Goal: Task Accomplishment & Management: Manage account settings

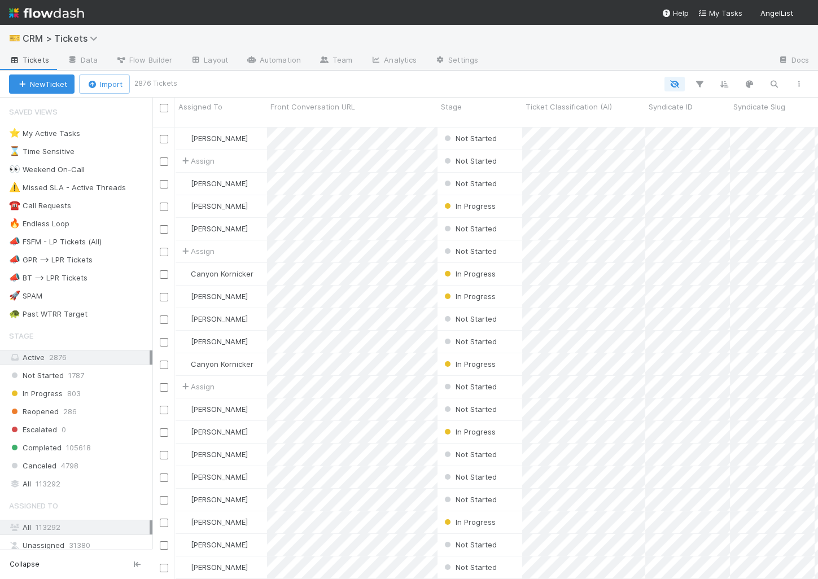
scroll to position [1, 1]
click at [82, 307] on div "🐢 Past WTRR Target" at bounding box center [48, 314] width 78 height 14
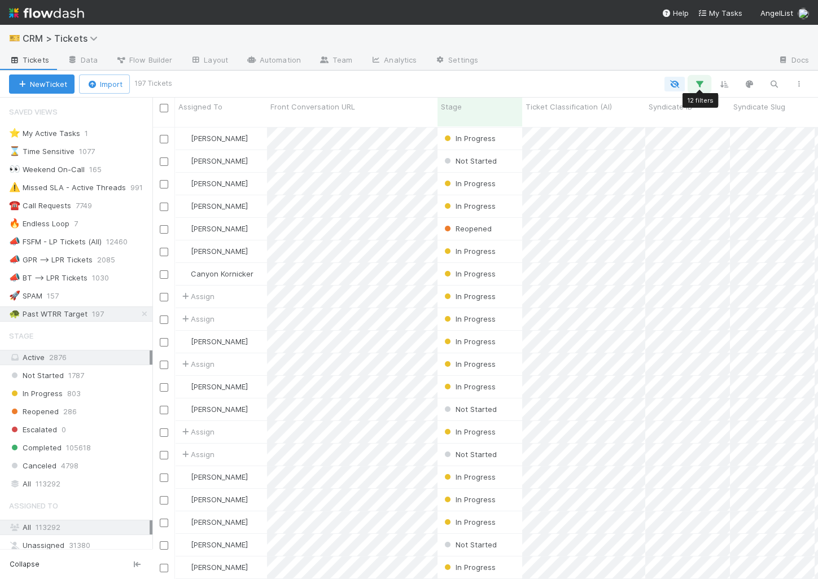
click at [704, 77] on button "button" at bounding box center [699, 84] width 20 height 15
click at [704, 77] on div "Loading..." at bounding box center [409, 289] width 818 height 579
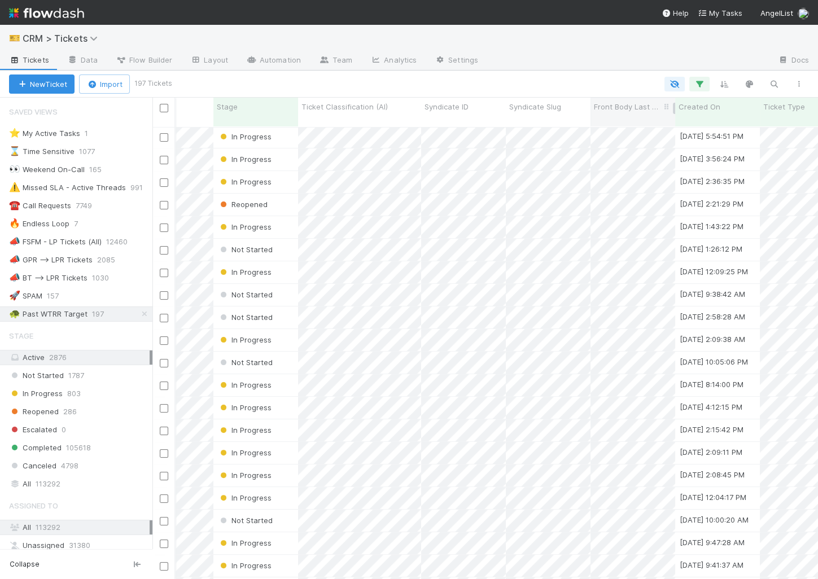
click at [628, 108] on span "Front Body Last Updated On" at bounding box center [627, 106] width 67 height 11
click at [631, 126] on div "Sort Oldest → Newest" at bounding box center [658, 128] width 129 height 17
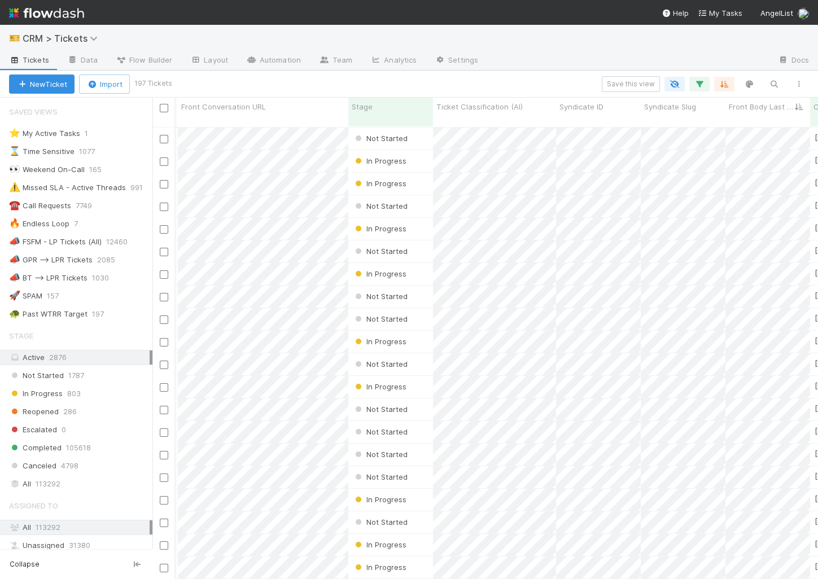
scroll to position [0, 31]
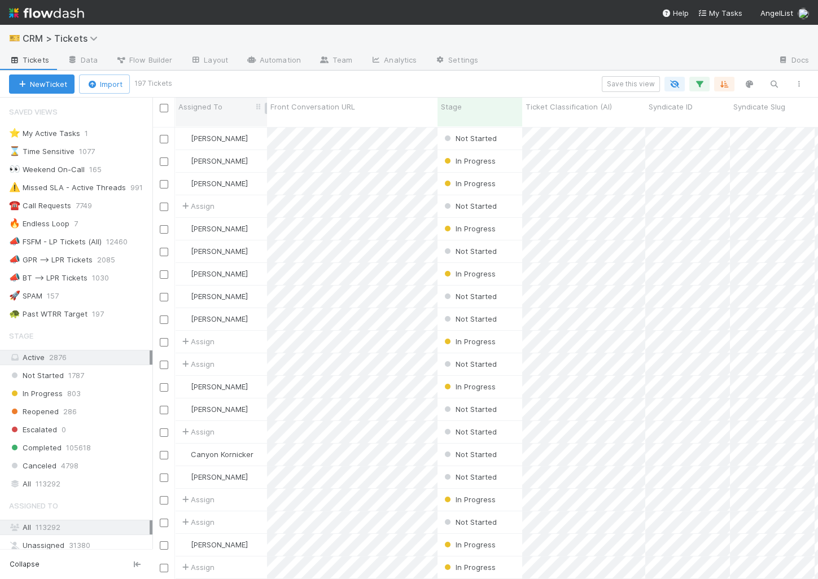
click at [229, 104] on div "Assigned To" at bounding box center [221, 106] width 86 height 11
click at [229, 121] on div "Sort A → Z" at bounding box center [243, 128] width 129 height 17
click at [730, 86] on button "button" at bounding box center [724, 84] width 20 height 15
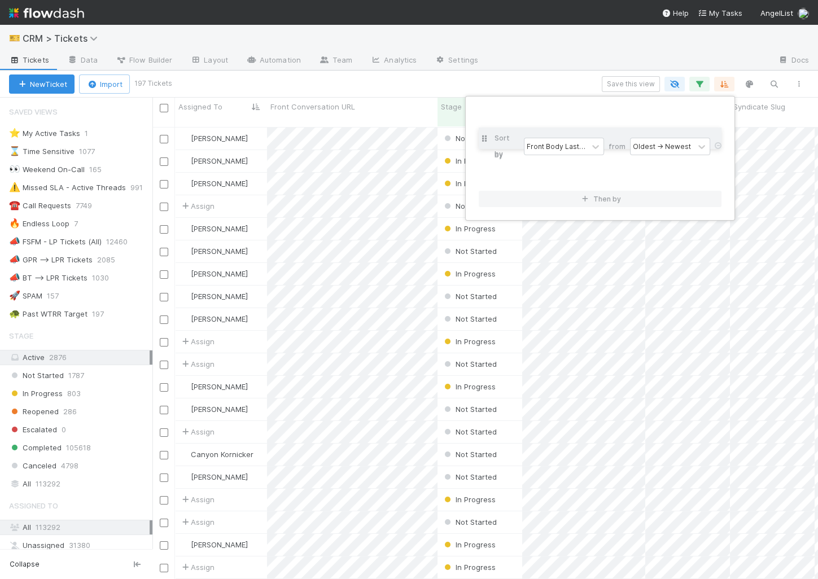
drag, startPoint x: 486, startPoint y: 123, endPoint x: 486, endPoint y: 146, distance: 23.7
click at [486, 146] on div "Sort by Front Body Last Updated On from Oldest → Newest then by Assigned To fro…" at bounding box center [600, 148] width 243 height 77
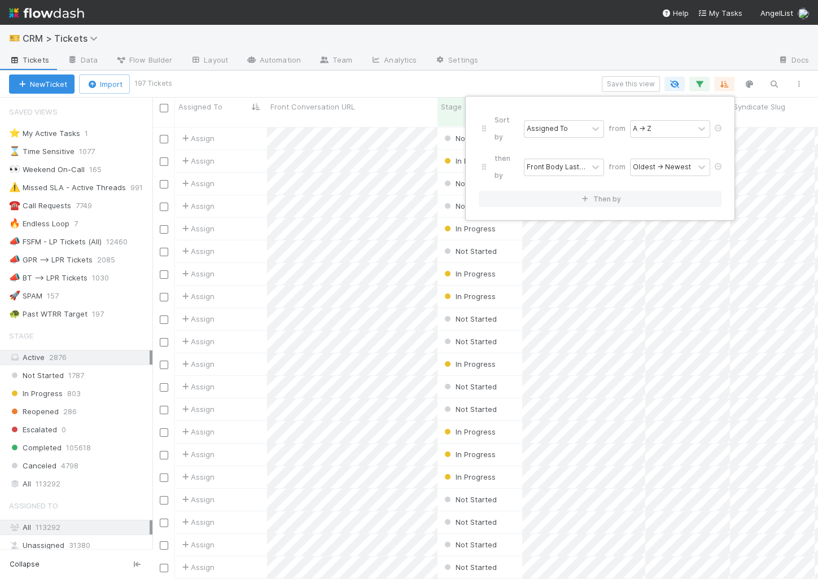
click at [503, 63] on div "Sort by Assigned To from A → Z then by Front Body Last Updated On from Oldest →…" at bounding box center [409, 289] width 818 height 579
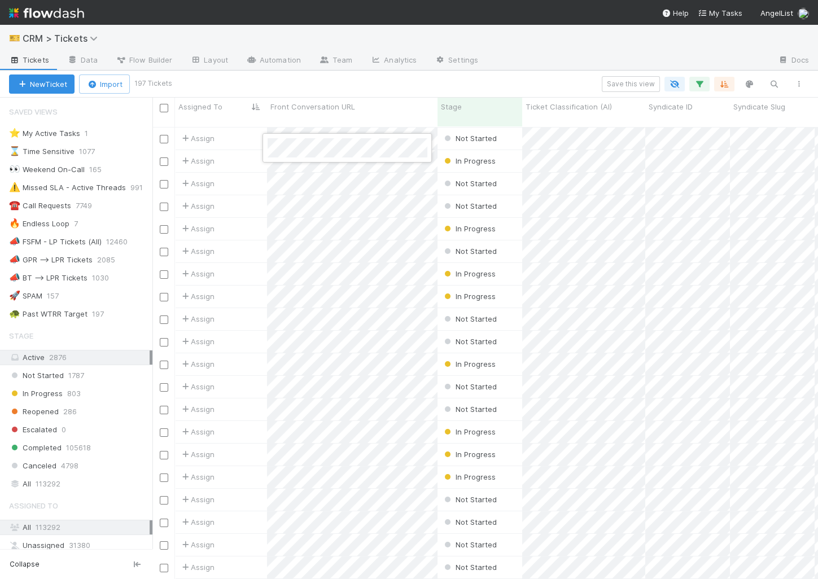
click at [387, 86] on div at bounding box center [409, 289] width 818 height 579
click at [488, 134] on span "Not Started" at bounding box center [469, 138] width 55 height 9
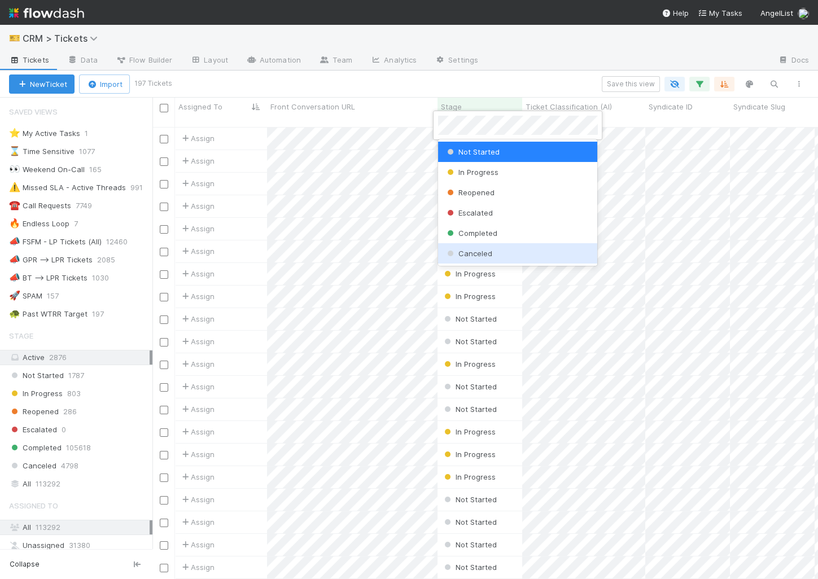
click at [468, 252] on span "Canceled" at bounding box center [468, 253] width 47 height 9
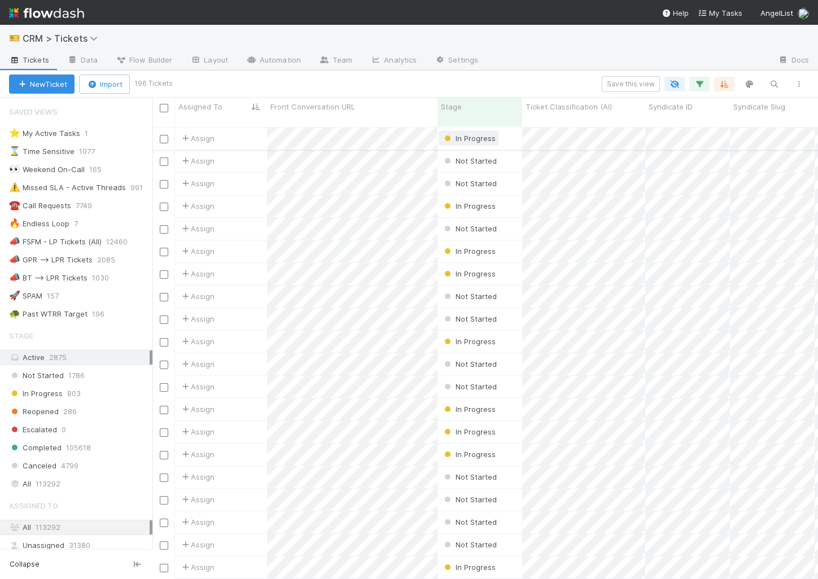
click at [470, 134] on span "In Progress" at bounding box center [469, 138] width 54 height 9
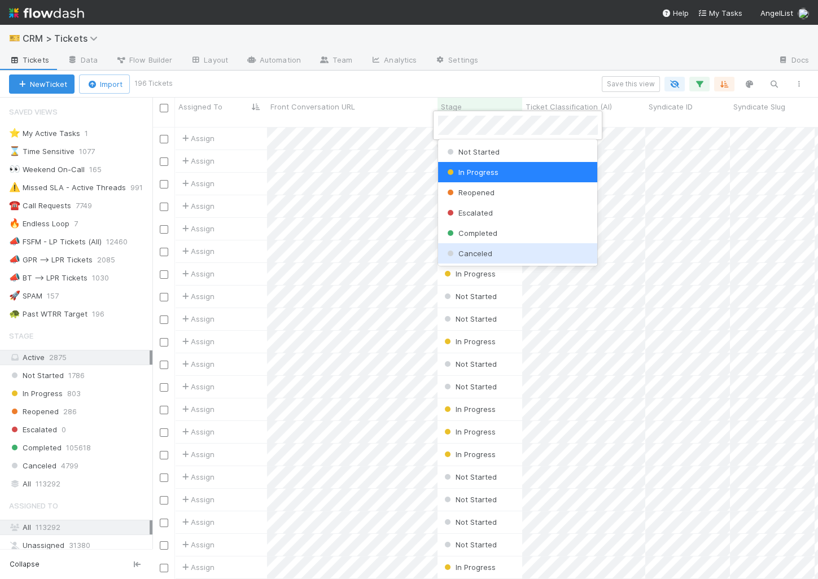
click at [460, 251] on span "Canceled" at bounding box center [468, 253] width 47 height 9
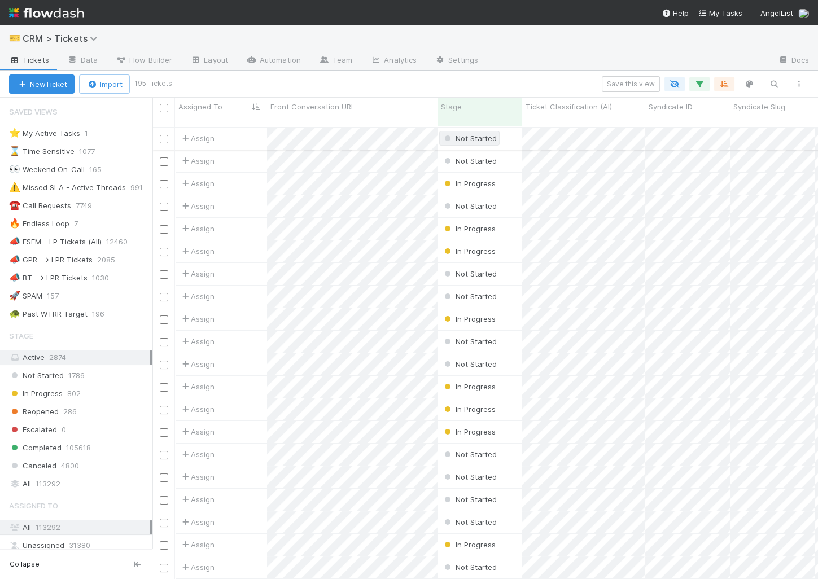
click at [480, 133] on div "Not Started" at bounding box center [469, 138] width 55 height 11
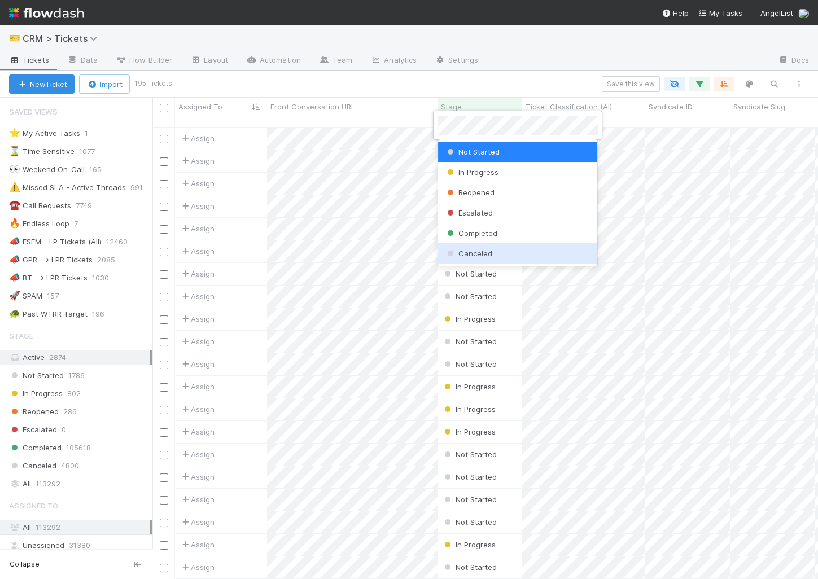
click at [459, 252] on span "Canceled" at bounding box center [468, 253] width 47 height 9
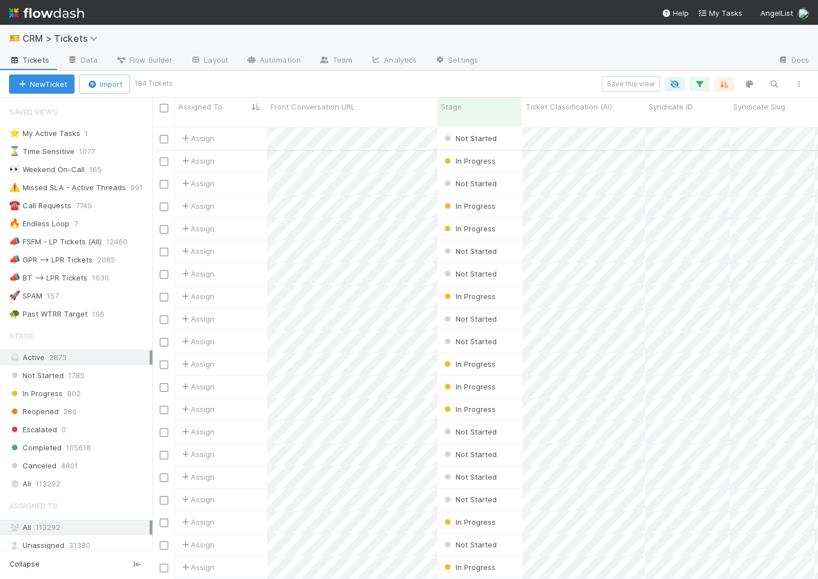
click at [161, 135] on input "checkbox" at bounding box center [164, 139] width 8 height 8
click at [163, 248] on input "checkbox" at bounding box center [164, 252] width 8 height 8
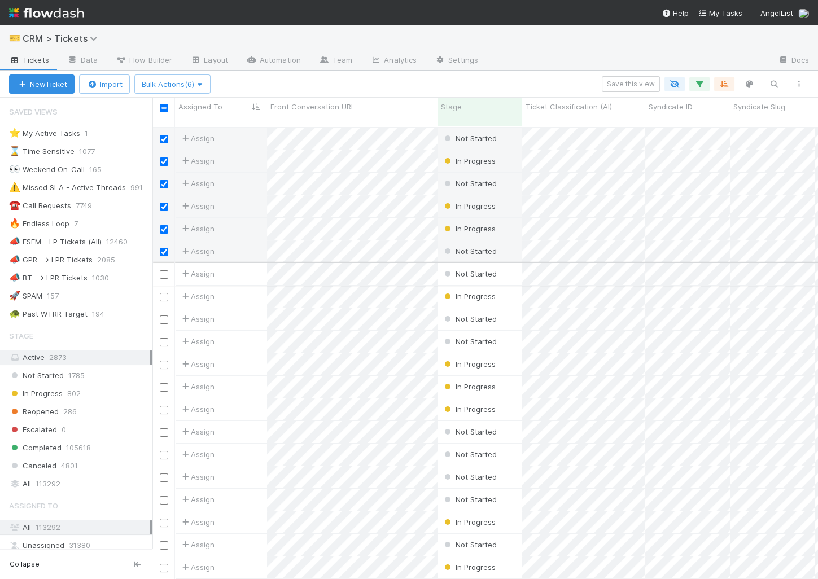
click at [163, 270] on input "checkbox" at bounding box center [164, 274] width 8 height 8
click at [178, 80] on span "Bulk Actions (7)" at bounding box center [172, 84] width 61 height 9
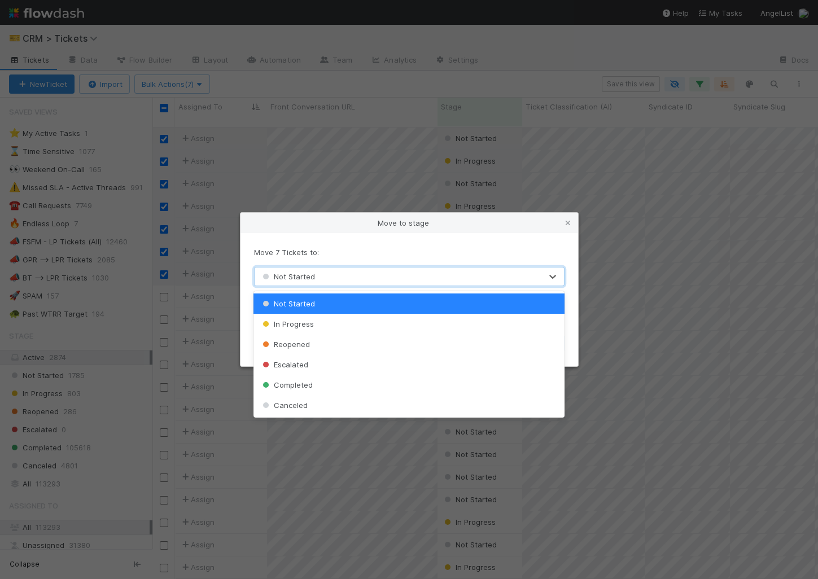
click at [368, 283] on div "Not Started" at bounding box center [398, 277] width 287 height 18
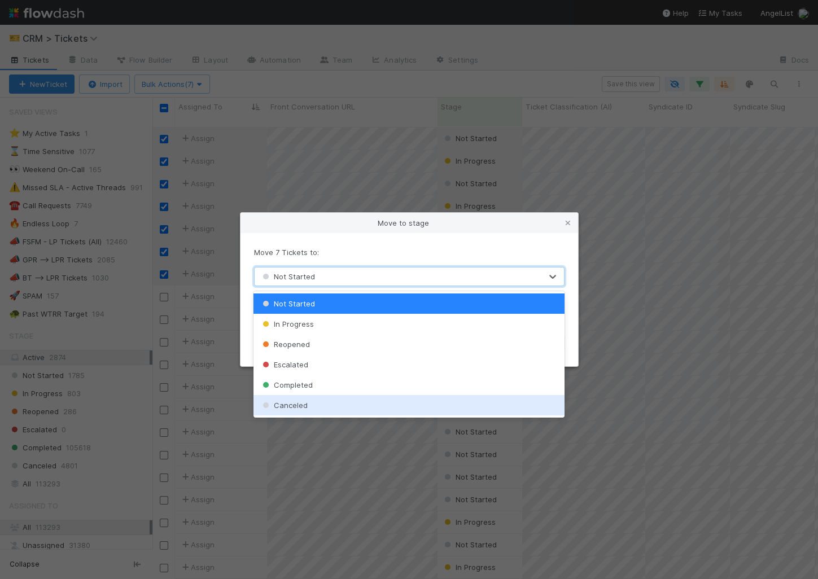
click at [319, 403] on div "Canceled" at bounding box center [409, 405] width 311 height 20
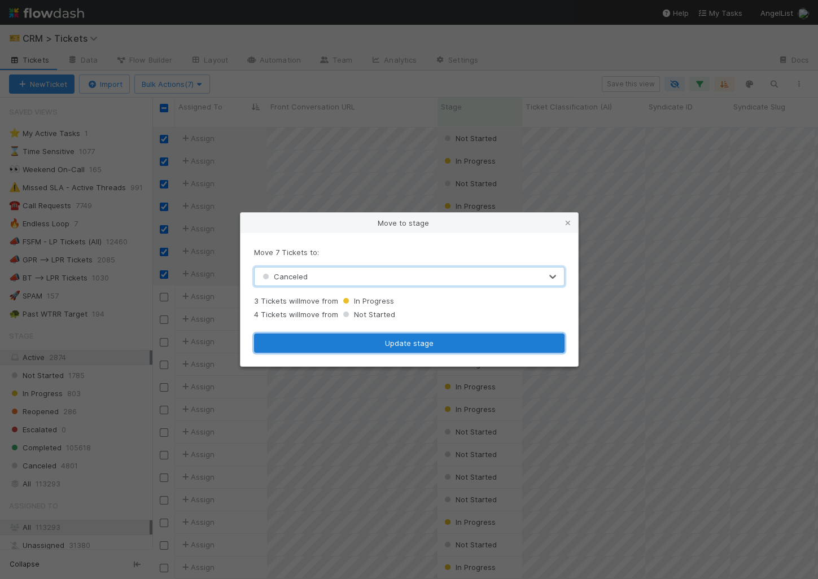
click at [318, 346] on button "Update stage" at bounding box center [409, 343] width 311 height 19
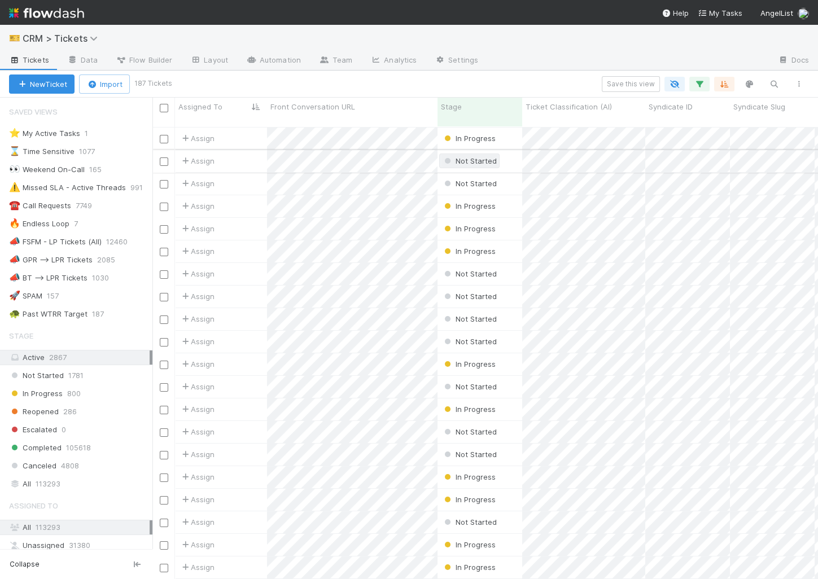
click at [473, 156] on span "Not Started" at bounding box center [469, 160] width 55 height 9
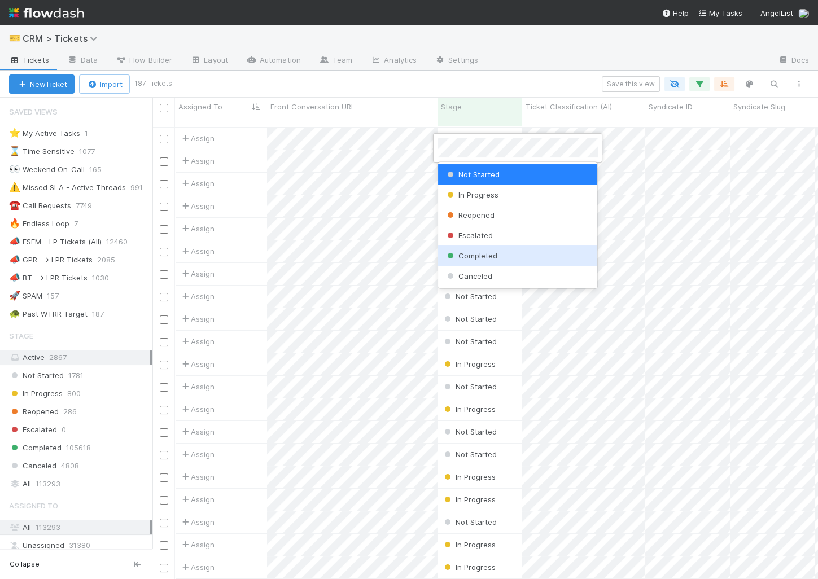
click at [468, 251] on span "Completed" at bounding box center [471, 255] width 53 height 9
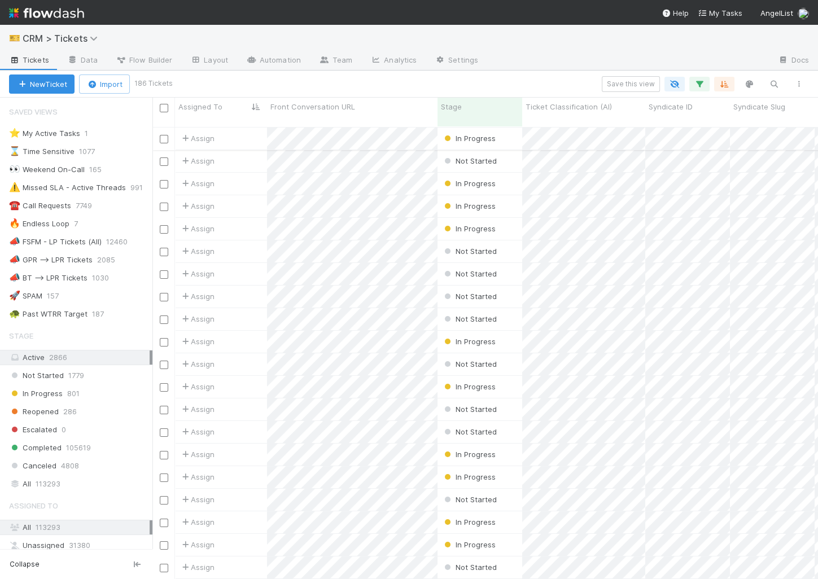
click at [164, 135] on input "checkbox" at bounding box center [164, 139] width 8 height 8
click at [163, 270] on input "checkbox" at bounding box center [164, 274] width 8 height 8
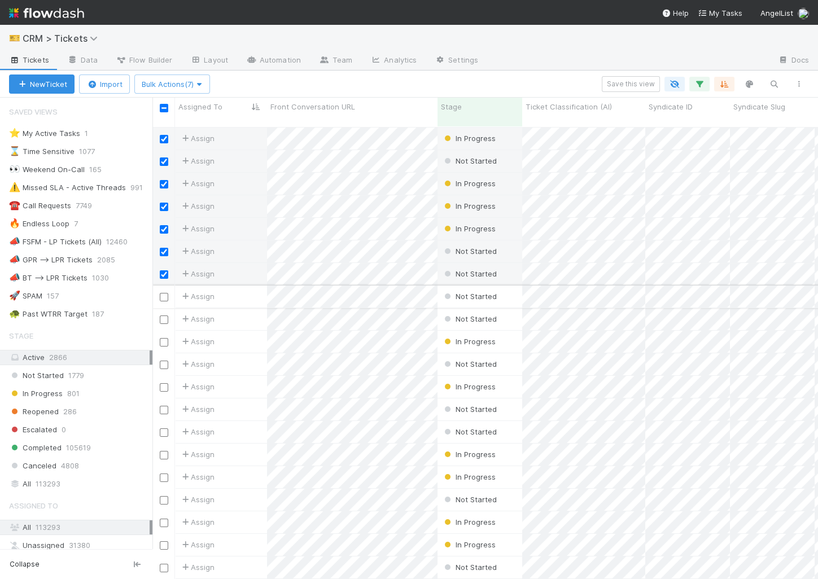
click at [164, 293] on input "checkbox" at bounding box center [164, 297] width 8 height 8
click at [164, 316] on input "checkbox" at bounding box center [164, 320] width 8 height 8
click at [154, 86] on span "Bulk Actions (9)" at bounding box center [173, 84] width 62 height 9
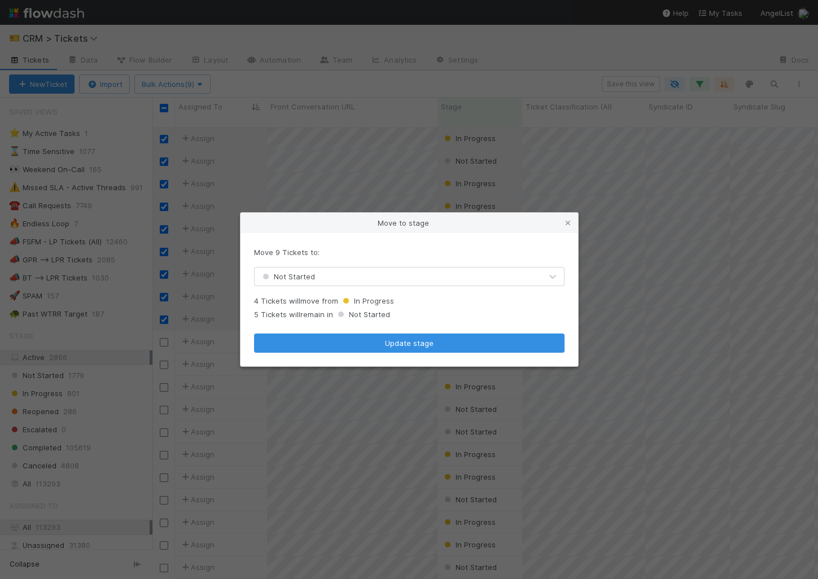
click at [304, 276] on span "Not Started" at bounding box center [287, 276] width 55 height 9
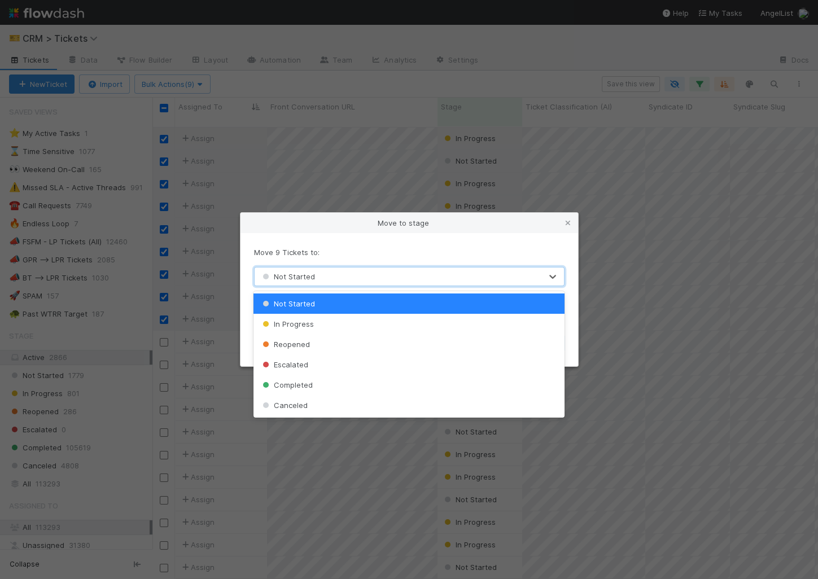
click at [301, 409] on div "Canceled" at bounding box center [409, 405] width 311 height 20
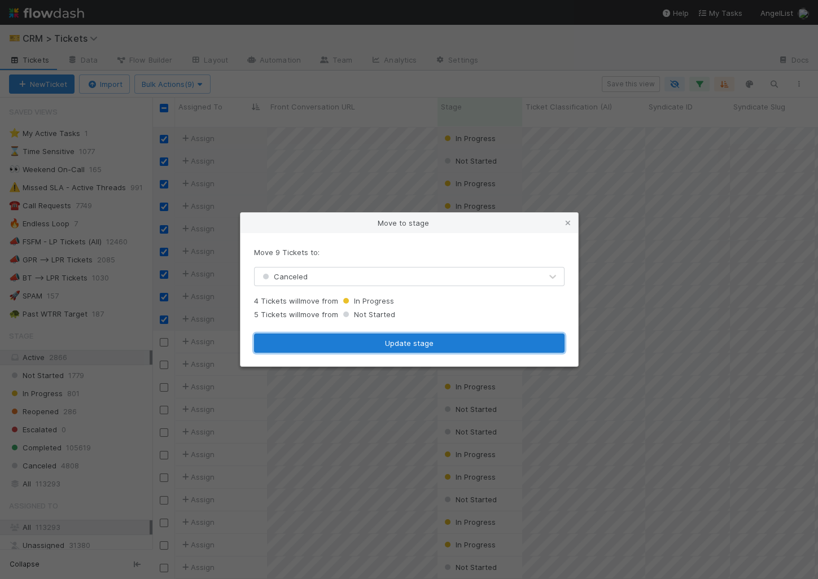
click at [325, 344] on button "Update stage" at bounding box center [409, 343] width 311 height 19
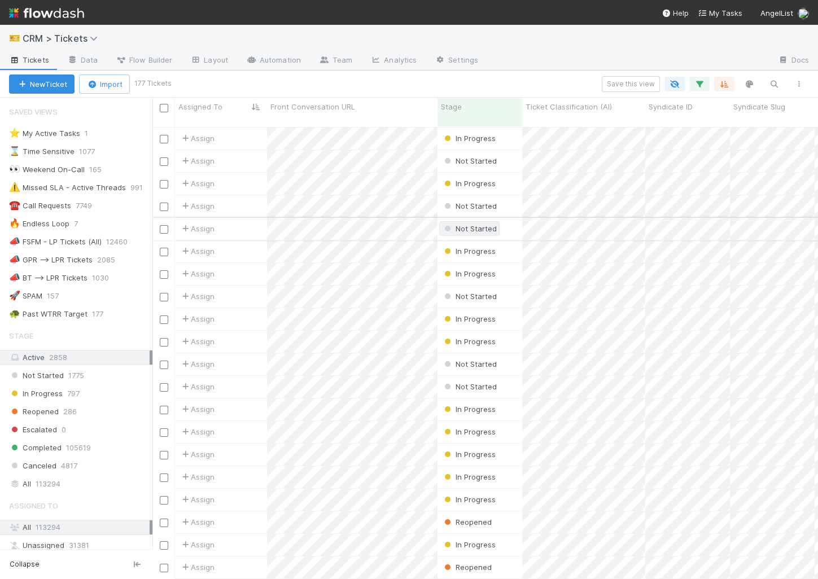
click at [474, 224] on span "Not Started" at bounding box center [469, 228] width 55 height 9
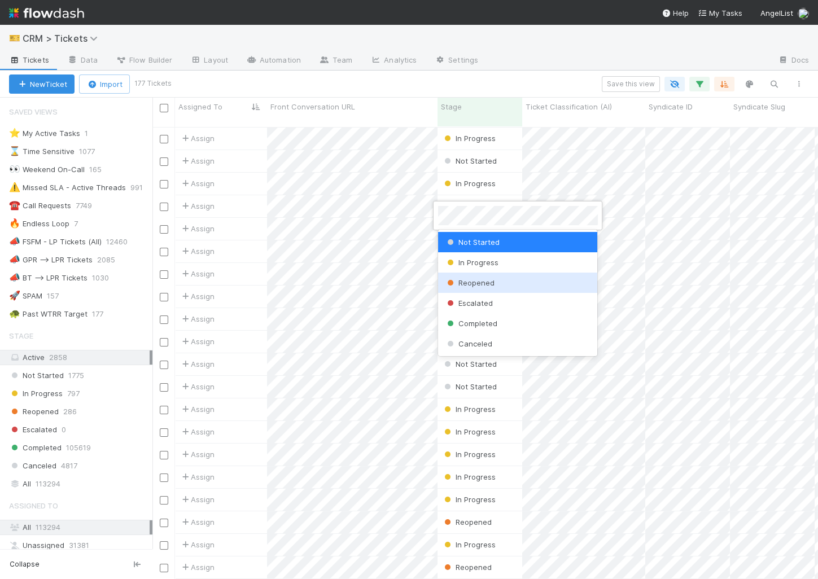
click at [469, 320] on span "Completed" at bounding box center [471, 323] width 53 height 9
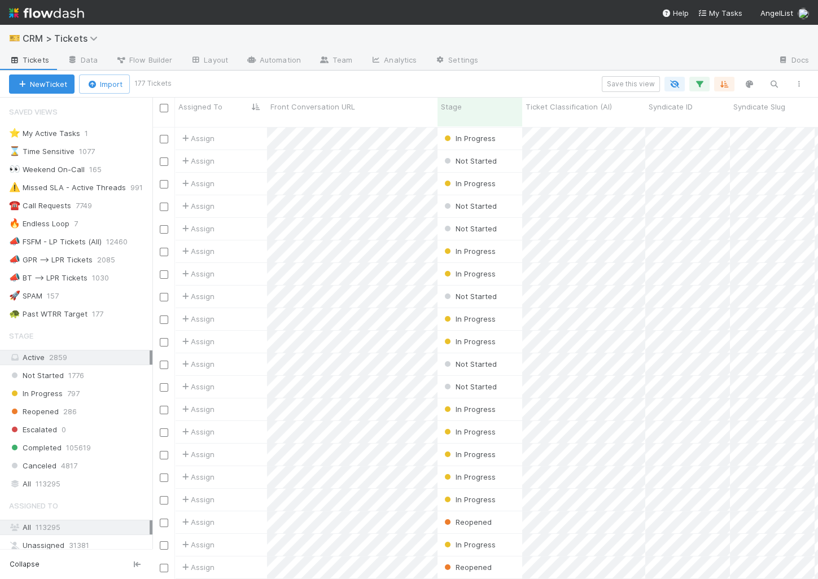
click at [469, 320] on div "In Progress" at bounding box center [480, 319] width 85 height 22
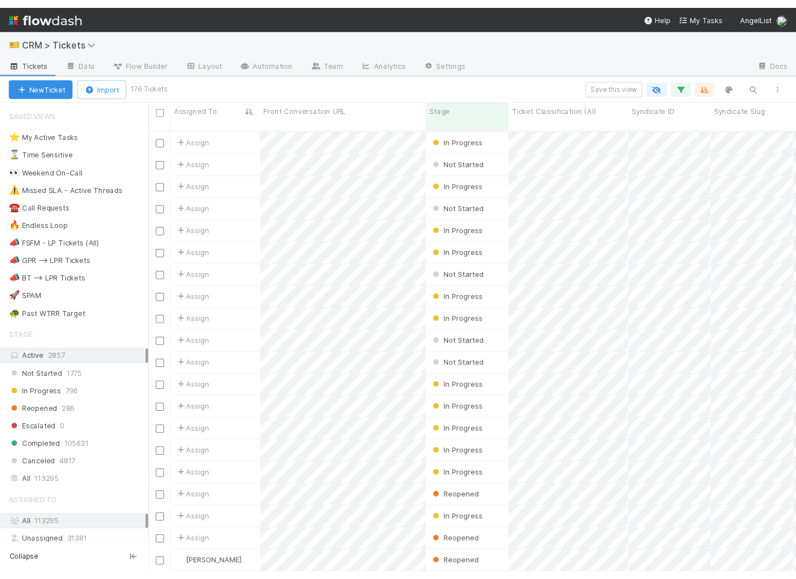
scroll to position [1, 1]
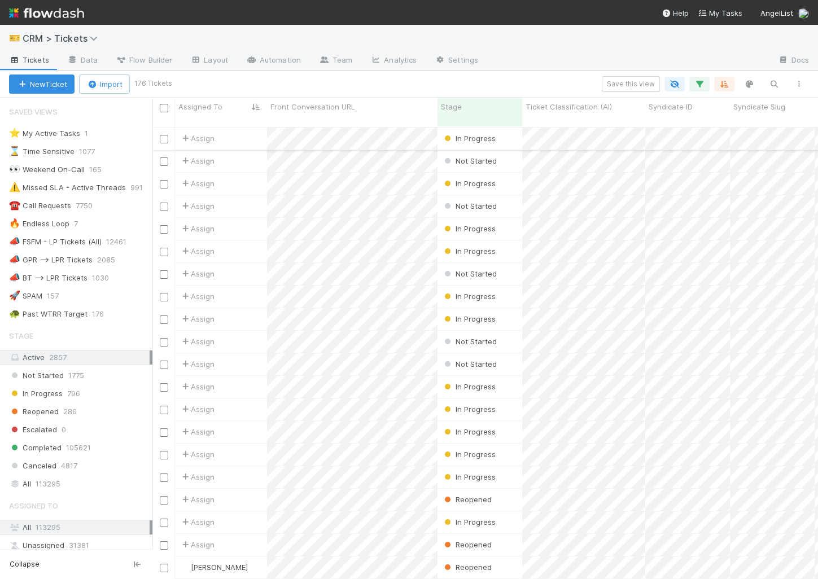
click at [164, 135] on input "checkbox" at bounding box center [164, 139] width 8 height 8
click at [163, 293] on input "checkbox" at bounding box center [164, 297] width 8 height 8
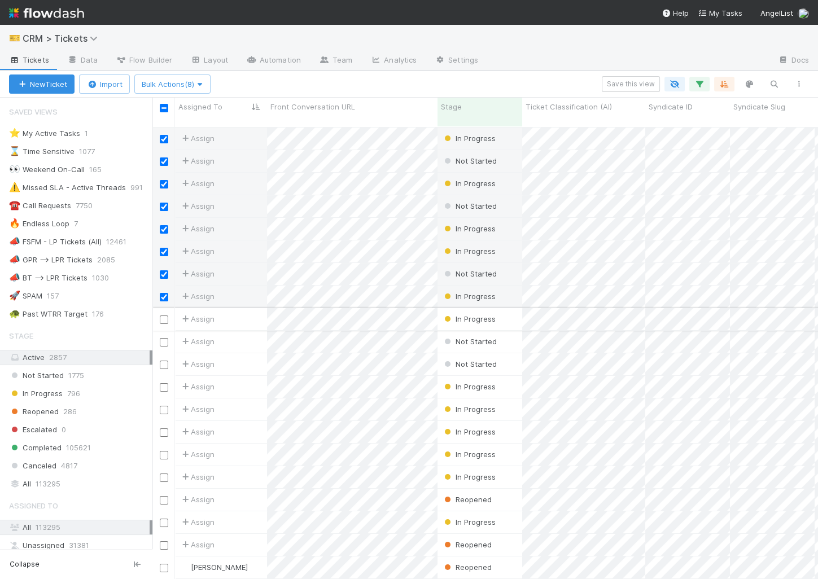
click at [163, 316] on input "checkbox" at bounding box center [164, 320] width 8 height 8
click at [184, 87] on span "Bulk Actions (9)" at bounding box center [173, 84] width 62 height 9
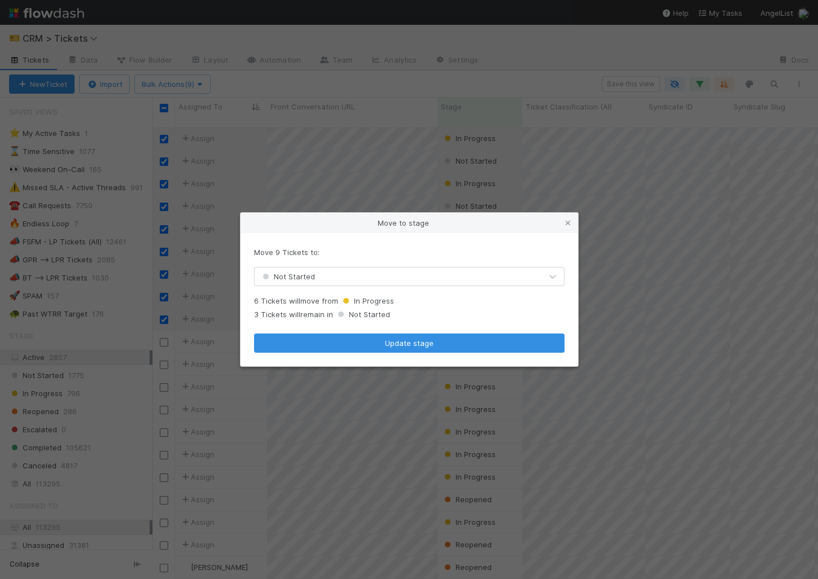
click at [294, 274] on span "Not Started" at bounding box center [287, 276] width 55 height 9
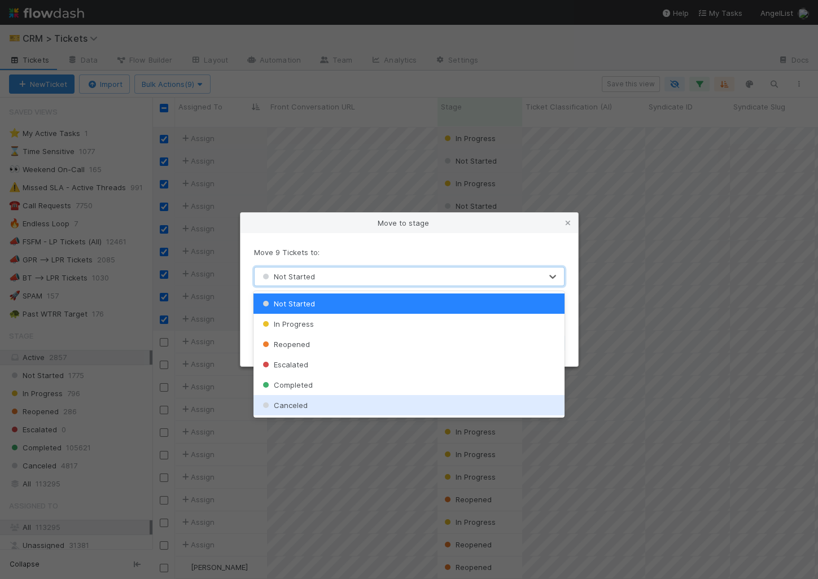
click at [300, 407] on span "Canceled" at bounding box center [283, 405] width 47 height 9
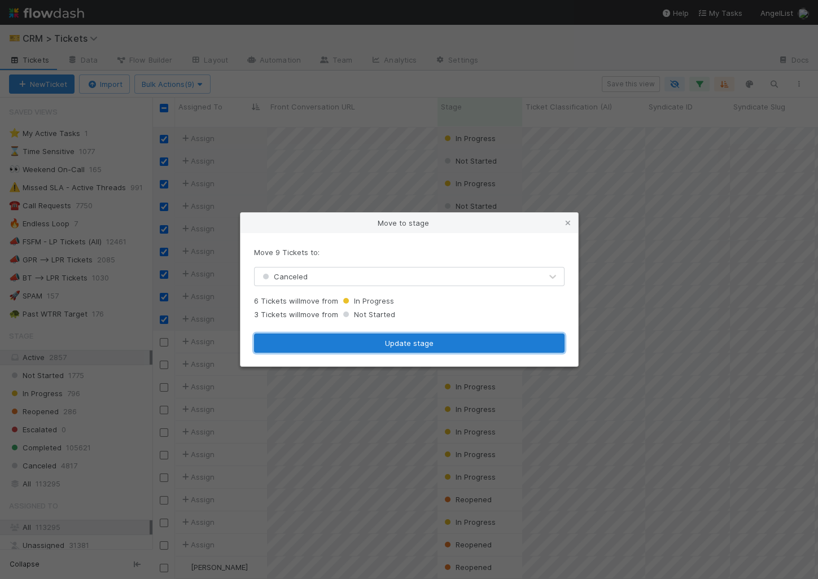
click at [318, 350] on button "Update stage" at bounding box center [409, 343] width 311 height 19
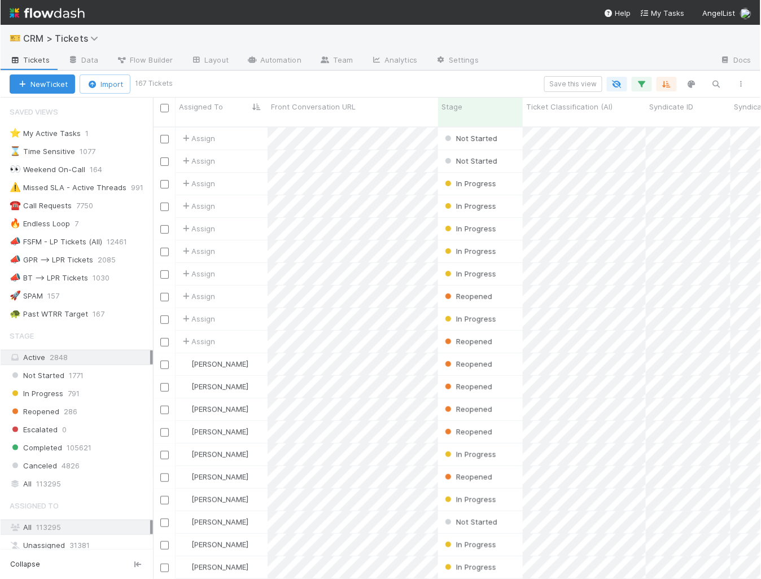
scroll to position [462, 608]
click at [474, 337] on span "Reopened" at bounding box center [467, 341] width 50 height 9
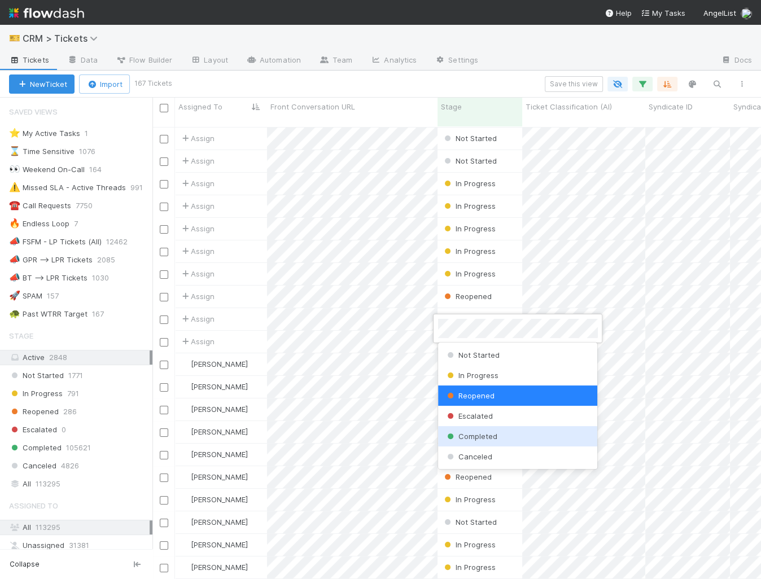
click at [471, 432] on span "Completed" at bounding box center [471, 436] width 53 height 9
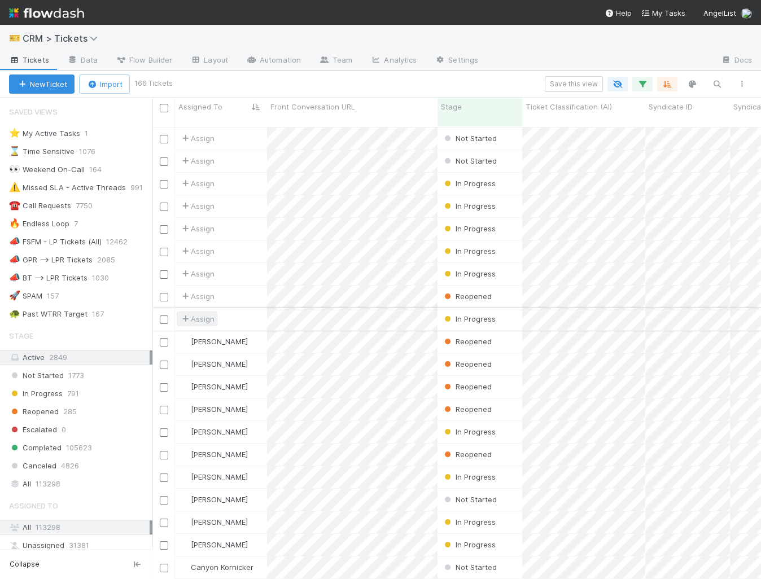
click at [202, 313] on span "Assign" at bounding box center [197, 318] width 35 height 11
click at [227, 357] on div "[PERSON_NAME]" at bounding box center [256, 353] width 160 height 20
click at [460, 292] on span "Reopened" at bounding box center [467, 296] width 50 height 9
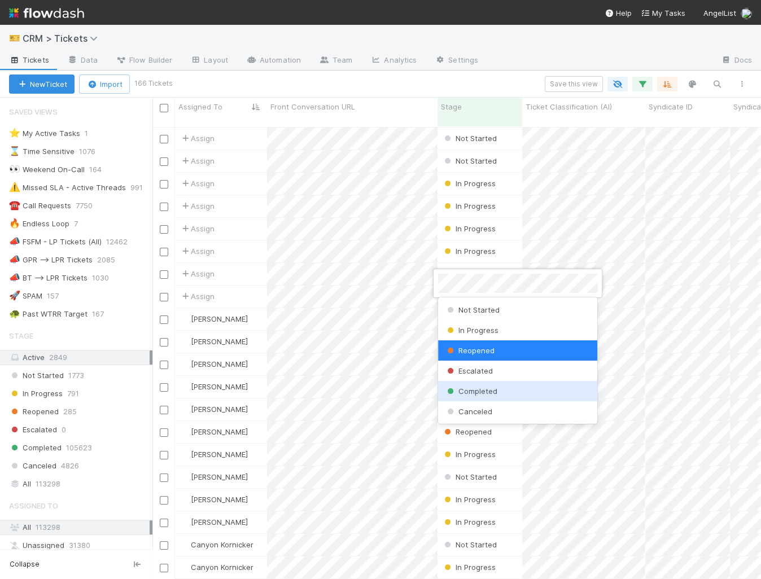
drag, startPoint x: 466, startPoint y: 403, endPoint x: 466, endPoint y: 396, distance: 6.2
click at [466, 396] on div "Not Started In Progress Reopened Escalated Completed Canceled" at bounding box center [518, 361] width 160 height 126
click at [466, 395] on span "Completed" at bounding box center [471, 391] width 53 height 9
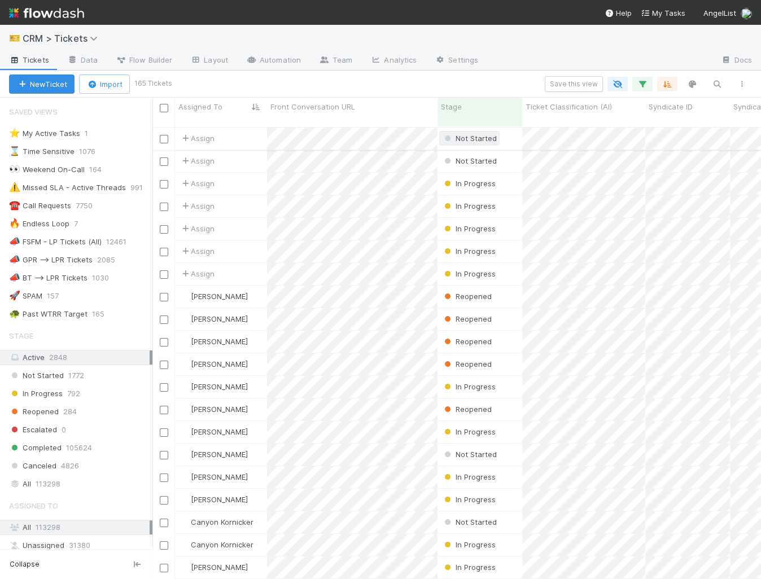
click at [469, 134] on span "Not Started" at bounding box center [469, 138] width 55 height 9
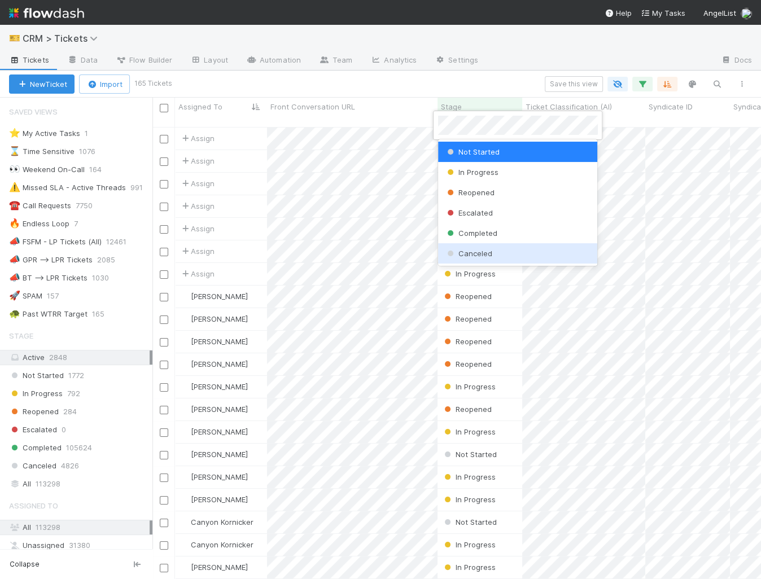
click at [467, 252] on span "Canceled" at bounding box center [468, 253] width 47 height 9
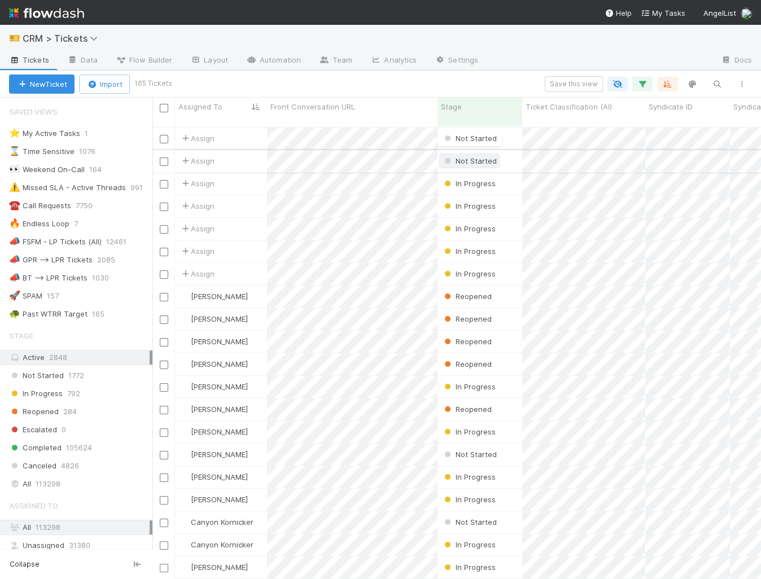
click at [478, 156] on span "Not Started" at bounding box center [469, 160] width 55 height 9
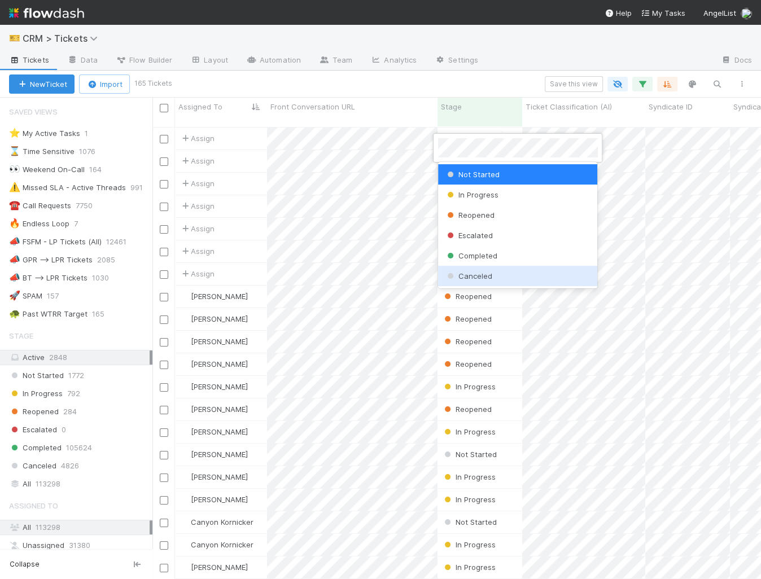
drag, startPoint x: 479, startPoint y: 264, endPoint x: 479, endPoint y: 281, distance: 17.5
click at [479, 281] on div "Not Started In Progress Reopened Escalated Completed Canceled" at bounding box center [518, 225] width 160 height 126
click at [479, 281] on div "Canceled" at bounding box center [518, 276] width 160 height 20
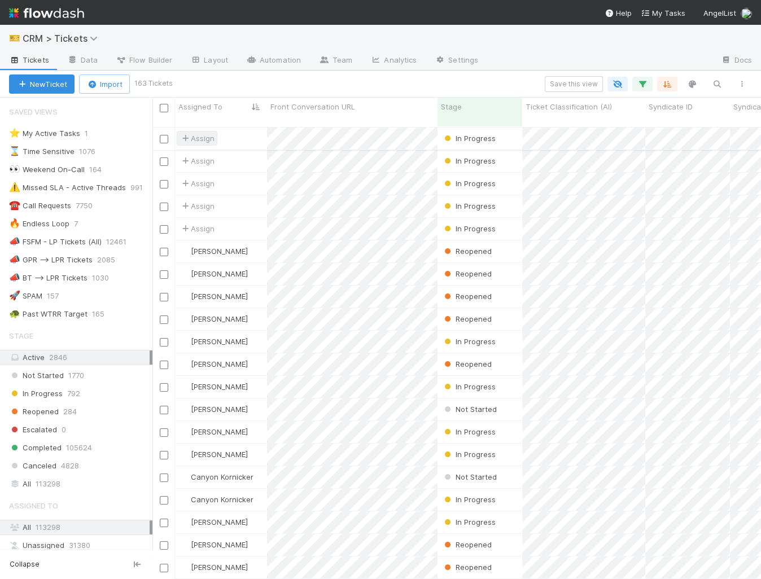
click at [205, 133] on span "Assign" at bounding box center [197, 138] width 35 height 11
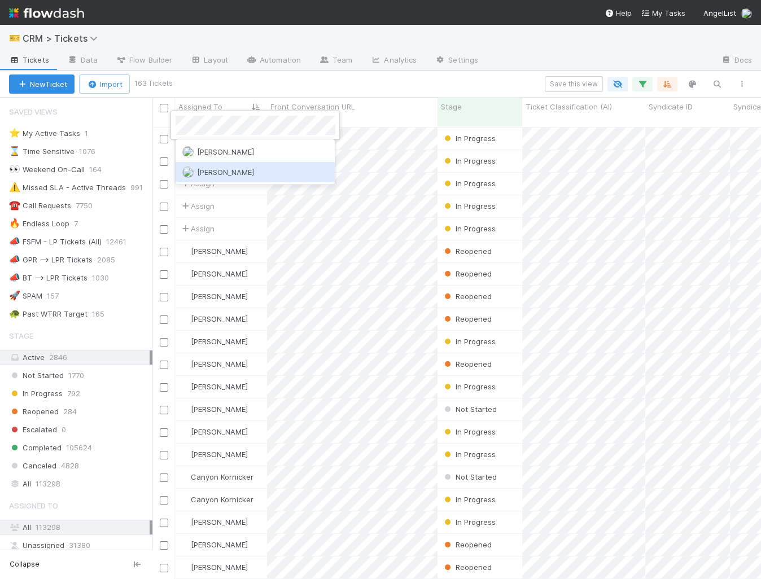
click at [225, 163] on div "[PERSON_NAME]" at bounding box center [256, 172] width 160 height 20
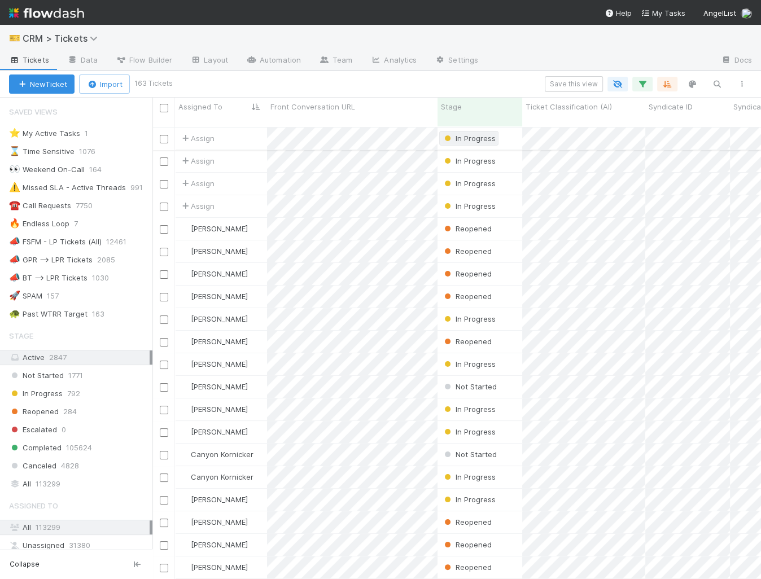
click at [483, 134] on span "In Progress" at bounding box center [469, 138] width 54 height 9
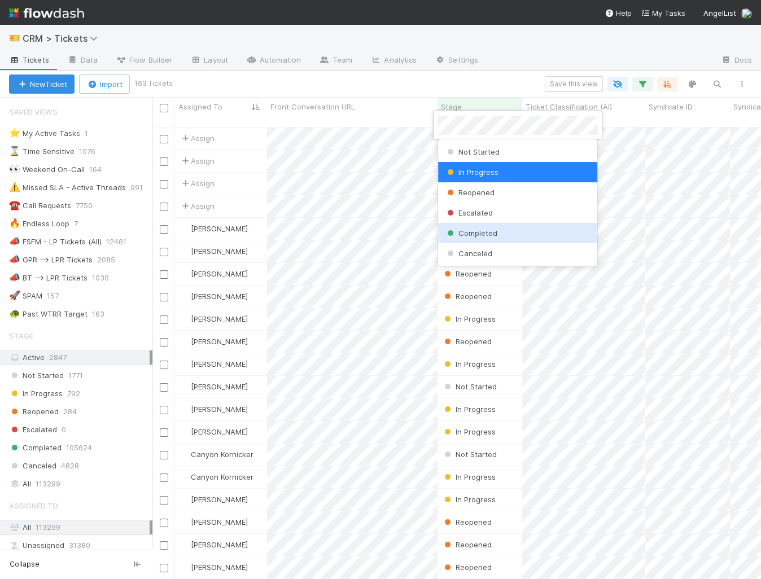
click at [468, 238] on div "Completed" at bounding box center [518, 233] width 160 height 20
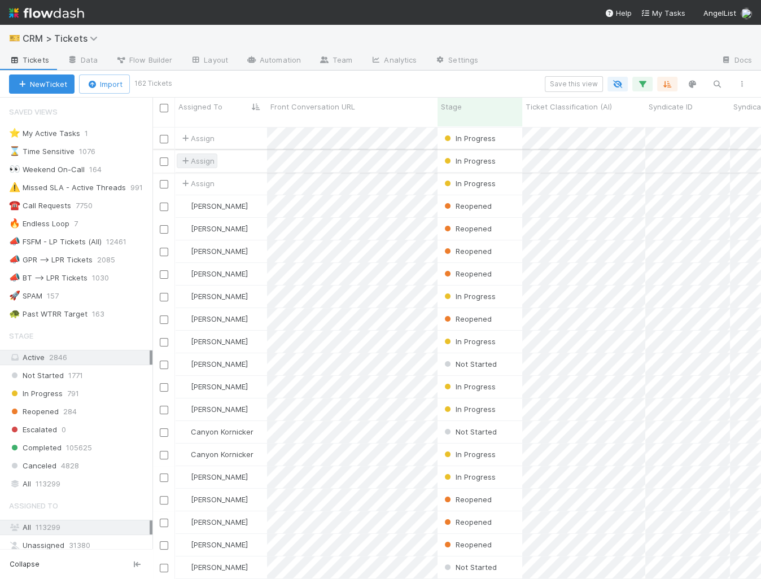
click at [208, 155] on span "Assign" at bounding box center [197, 160] width 35 height 11
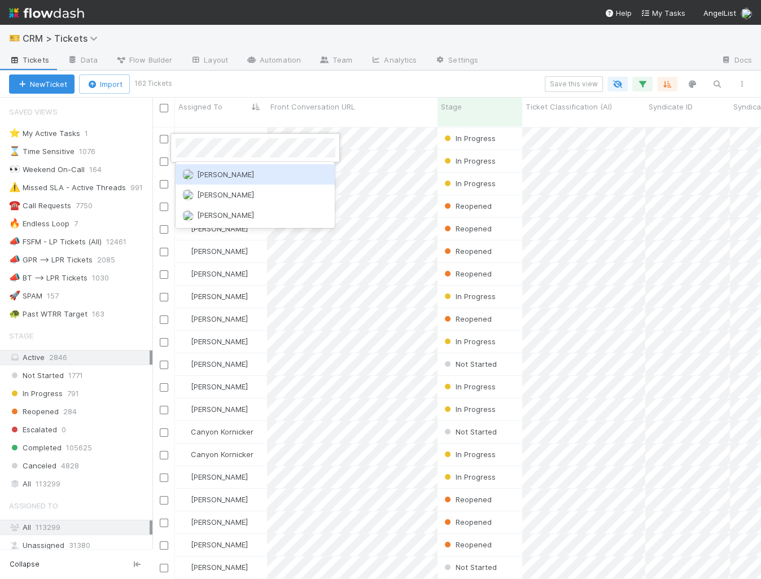
click at [232, 177] on span "[PERSON_NAME]" at bounding box center [225, 174] width 57 height 9
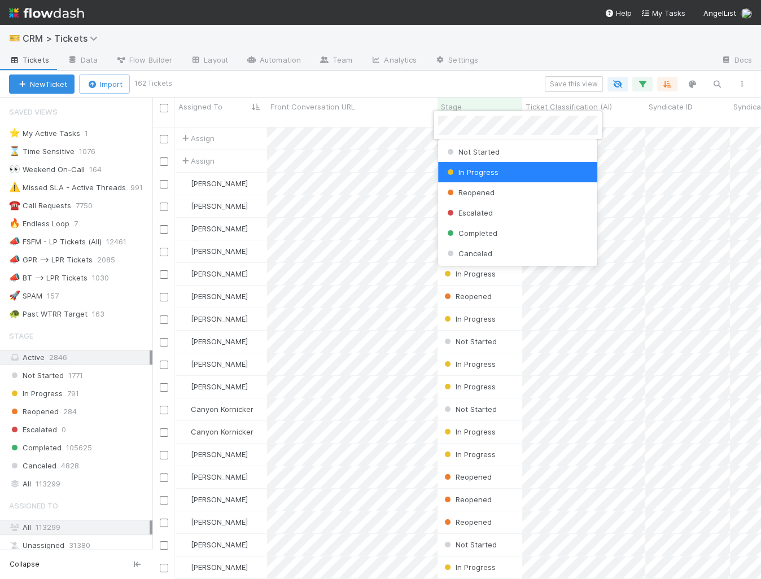
click at [464, 237] on span "Completed" at bounding box center [471, 233] width 53 height 9
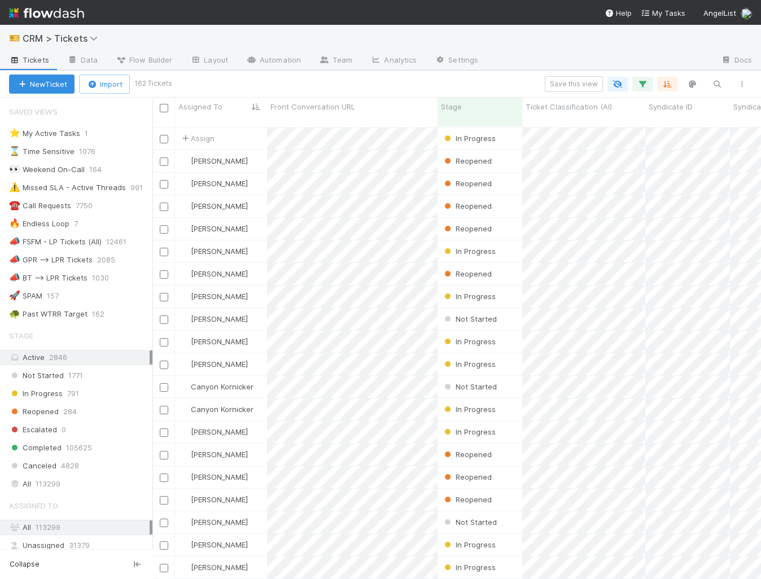
click at [470, 134] on span "In Progress" at bounding box center [469, 138] width 54 height 9
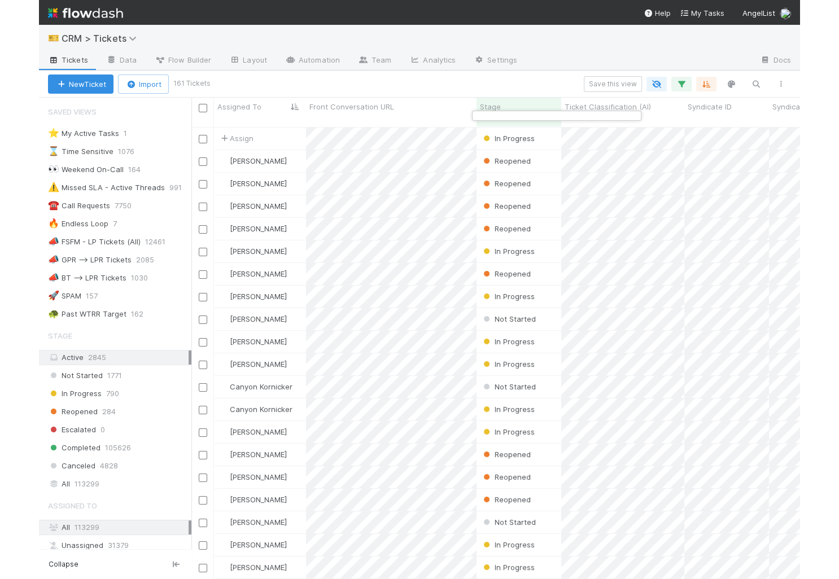
scroll to position [462, 608]
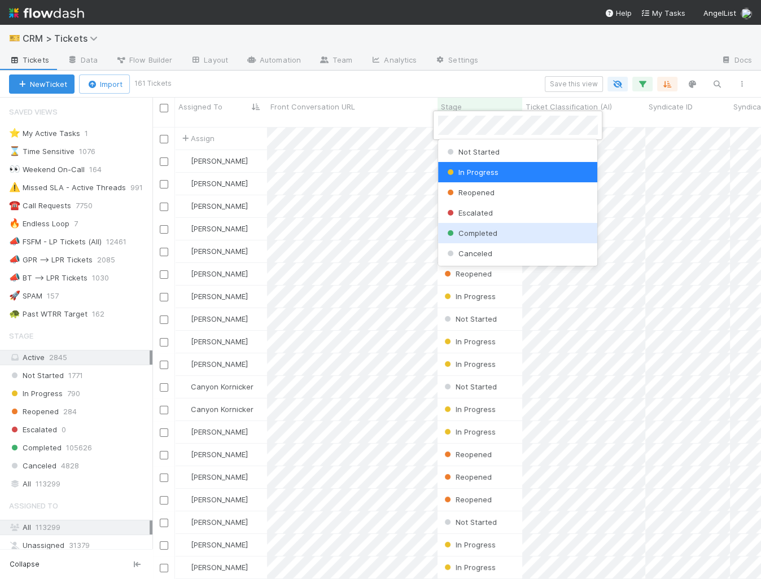
click at [467, 234] on span "Completed" at bounding box center [471, 233] width 53 height 9
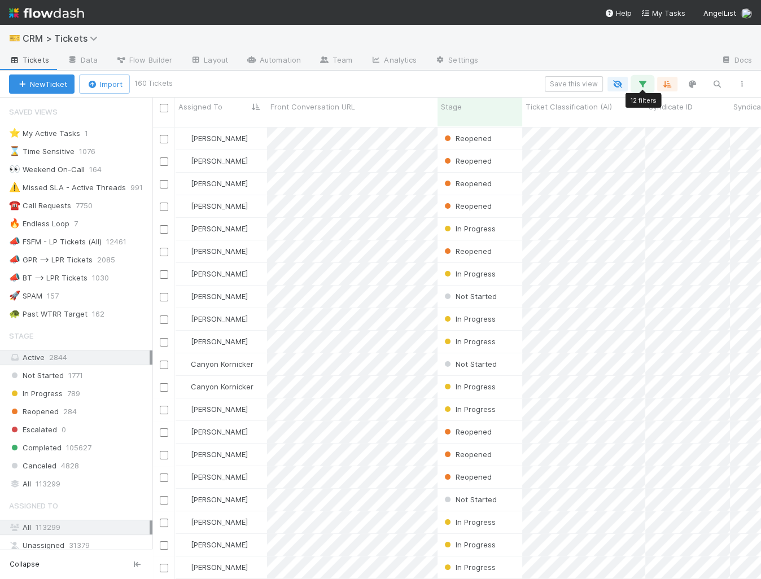
click at [640, 82] on icon "button" at bounding box center [642, 84] width 11 height 10
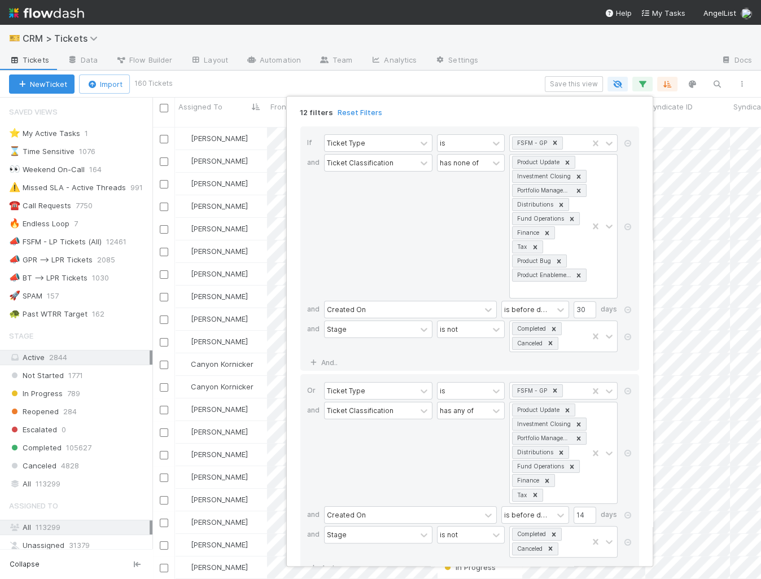
click at [641, 82] on div "12 filters Reset Filters If Ticket Type is FSFM - GP and Ticket Classification …" at bounding box center [380, 289] width 761 height 579
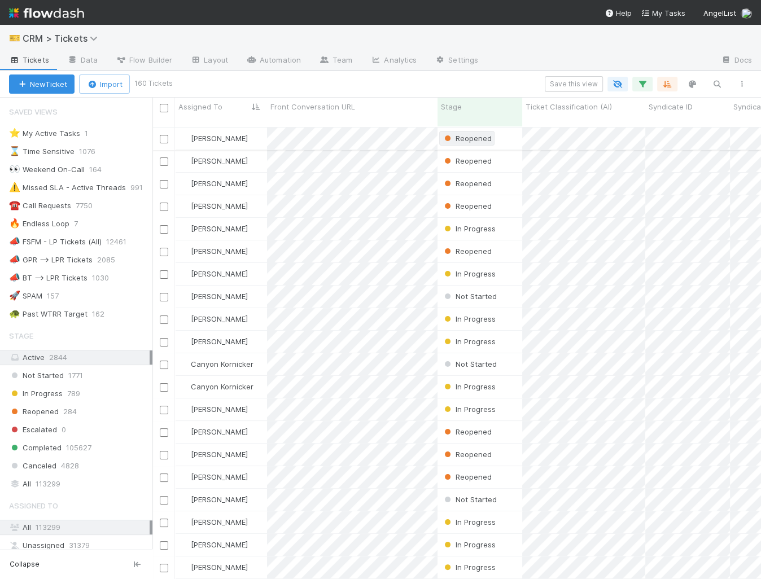
click at [471, 134] on span "Reopened" at bounding box center [467, 138] width 50 height 9
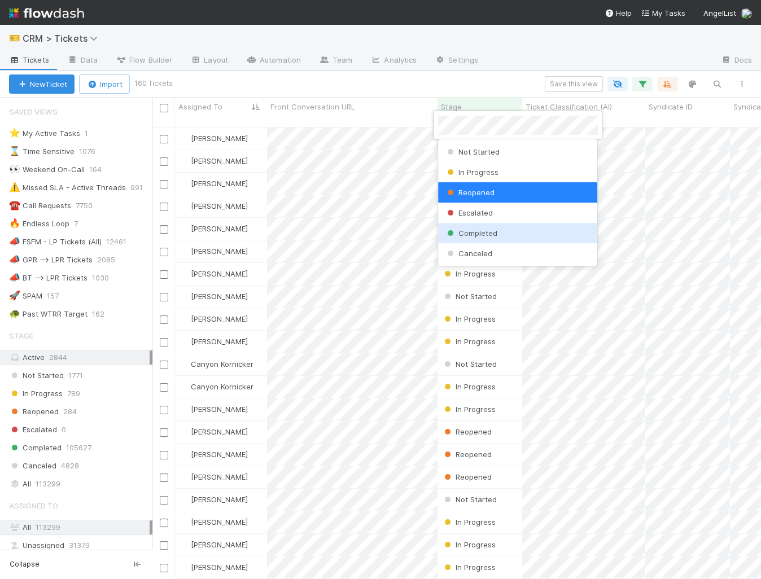
click at [477, 234] on span "Completed" at bounding box center [471, 233] width 53 height 9
click at [459, 237] on span "Completed" at bounding box center [471, 233] width 53 height 9
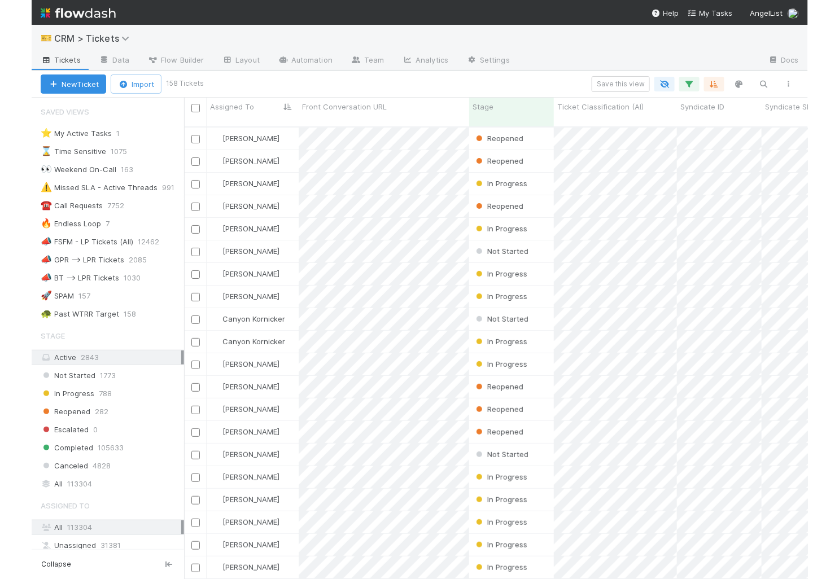
scroll to position [462, 687]
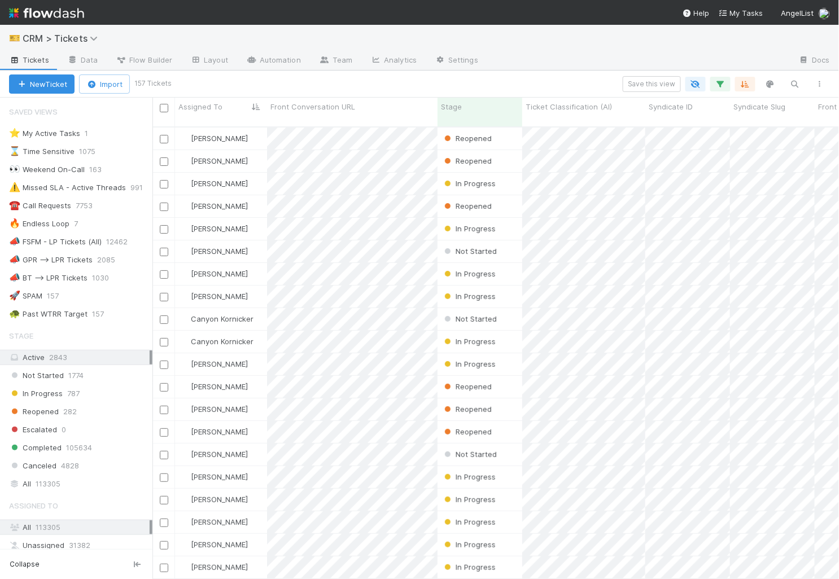
scroll to position [462, 687]
drag, startPoint x: 530, startPoint y: 20, endPoint x: 2, endPoint y: 89, distance: 532.4
click at [0, 0] on nav "Help My Tasks AngelList" at bounding box center [419, 12] width 839 height 25
